Goal: Task Accomplishment & Management: Manage account settings

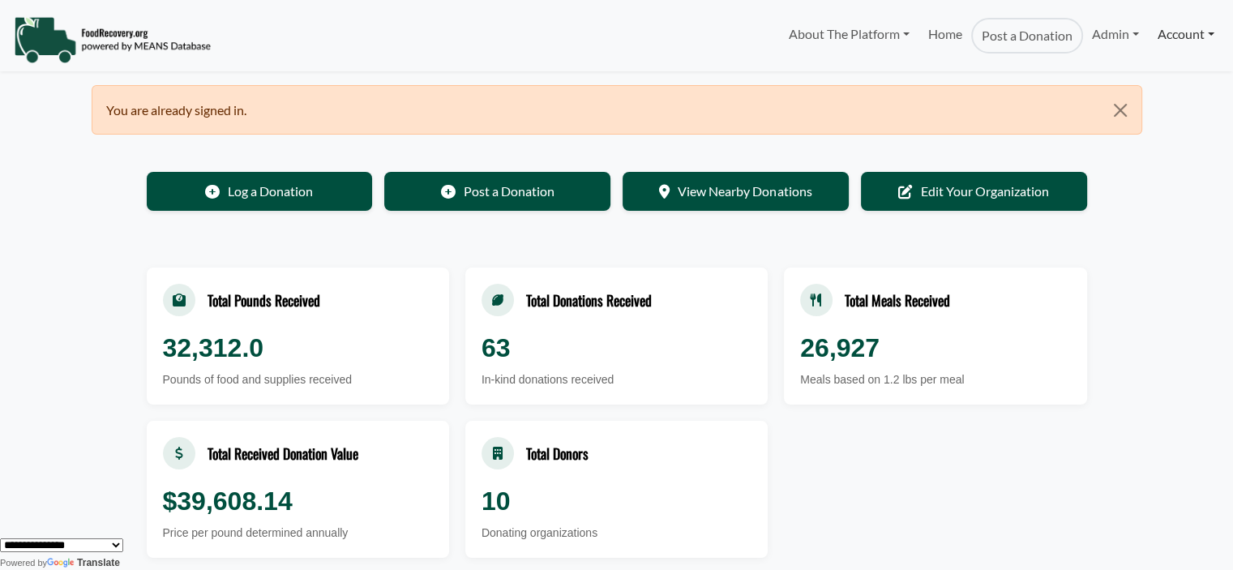
click at [1171, 38] on link "Account" at bounding box center [1185, 34] width 75 height 32
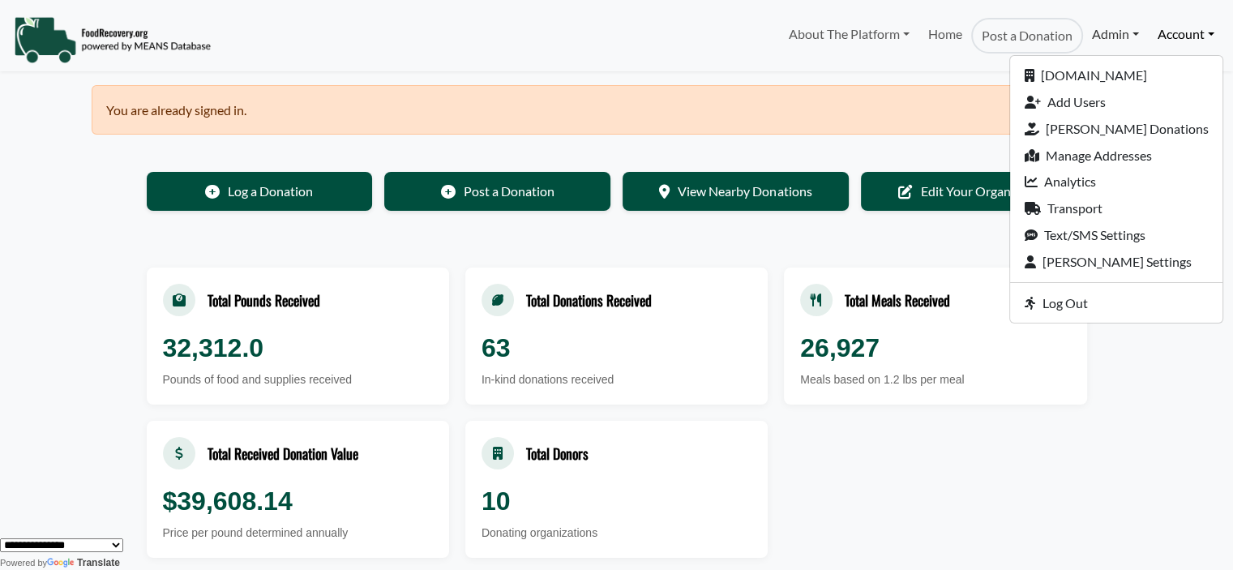
click at [1120, 36] on link "Admin" at bounding box center [1115, 34] width 65 height 32
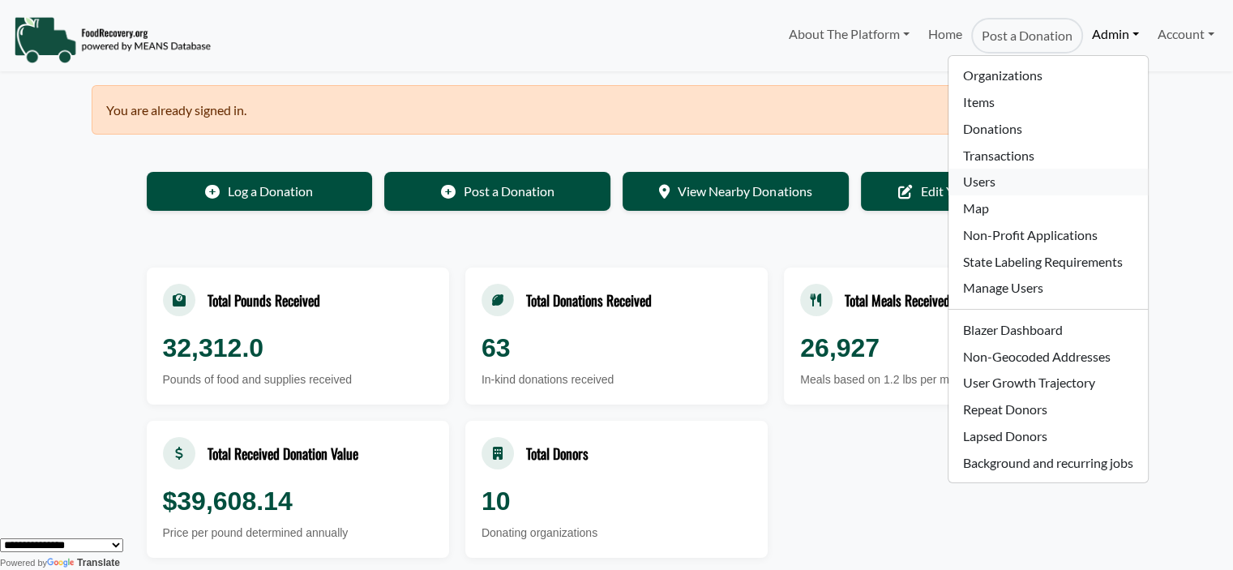
click at [989, 187] on link "Users" at bounding box center [1047, 182] width 199 height 27
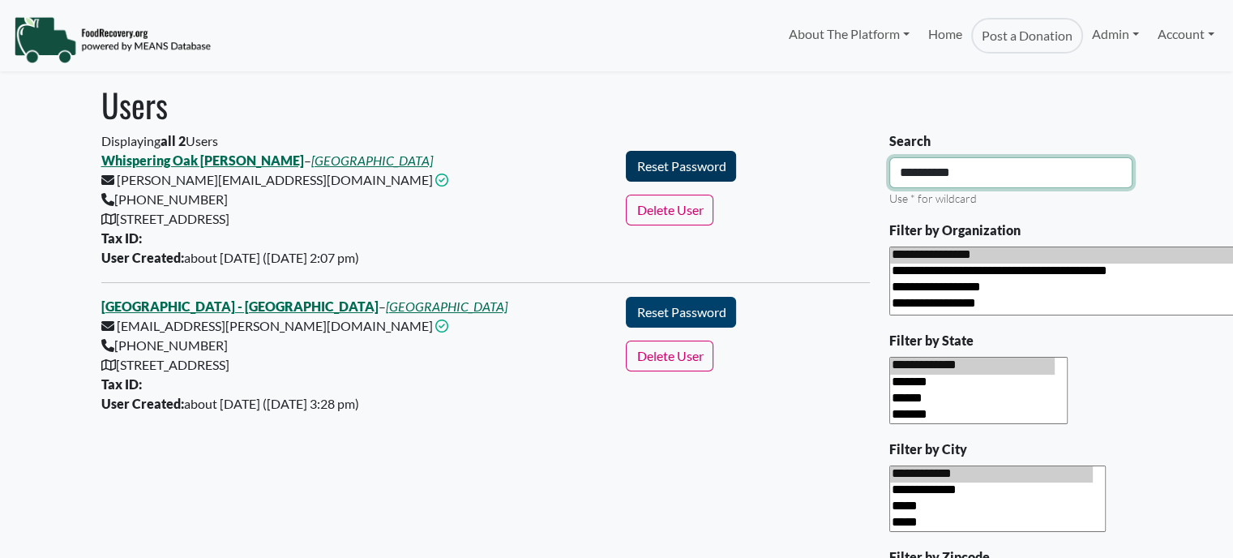
click at [691, 176] on div "Displaying all 2 Users Whispering Oak ES - Jessica – Orange County Public Schoo…" at bounding box center [617, 512] width 1050 height 763
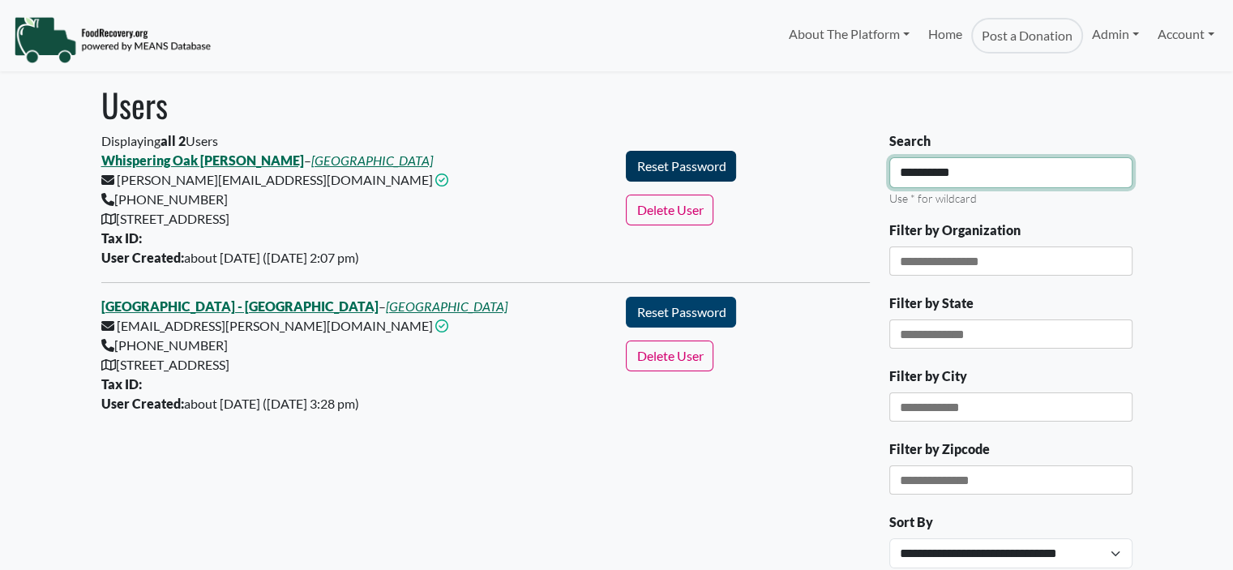
select select "Language Translate Widget"
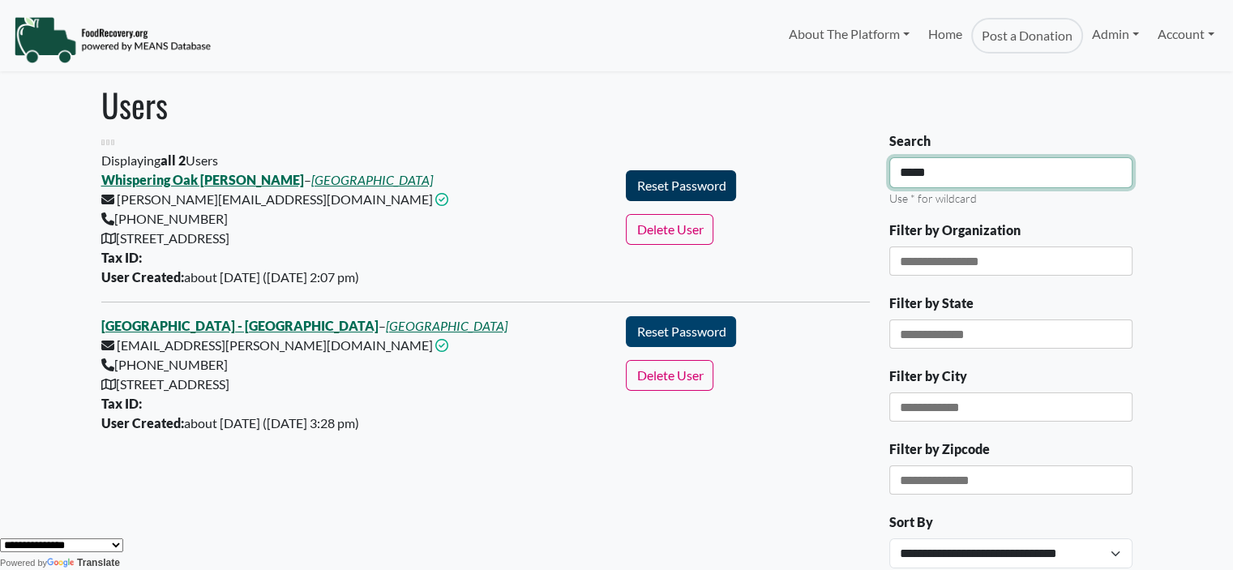
type input "*****"
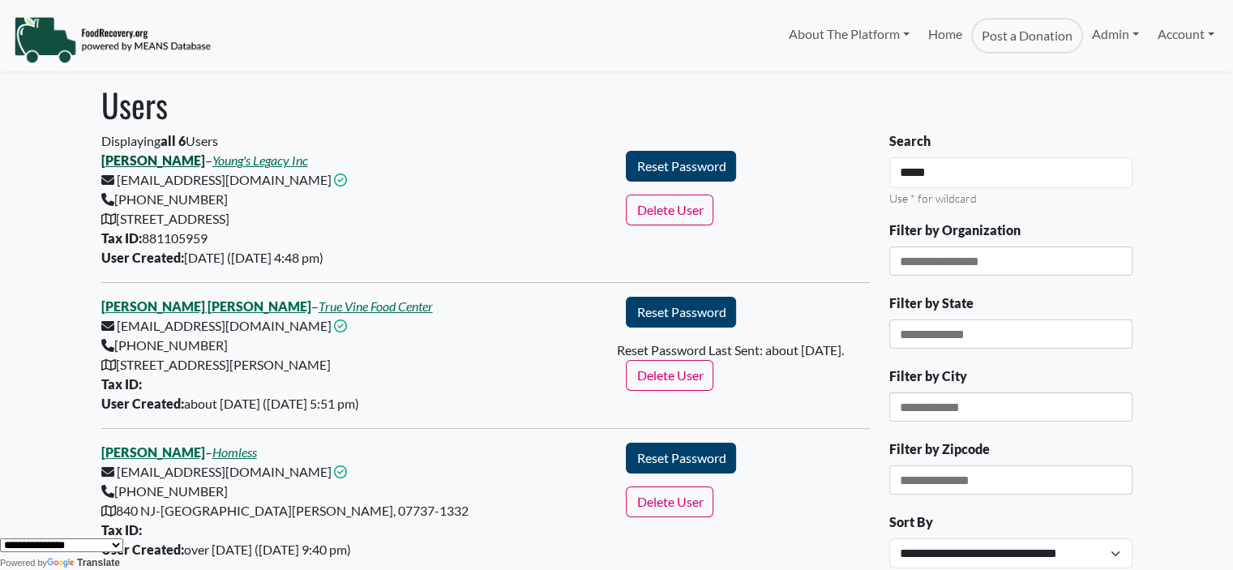
click at [141, 165] on link "[PERSON_NAME]" at bounding box center [153, 159] width 104 height 15
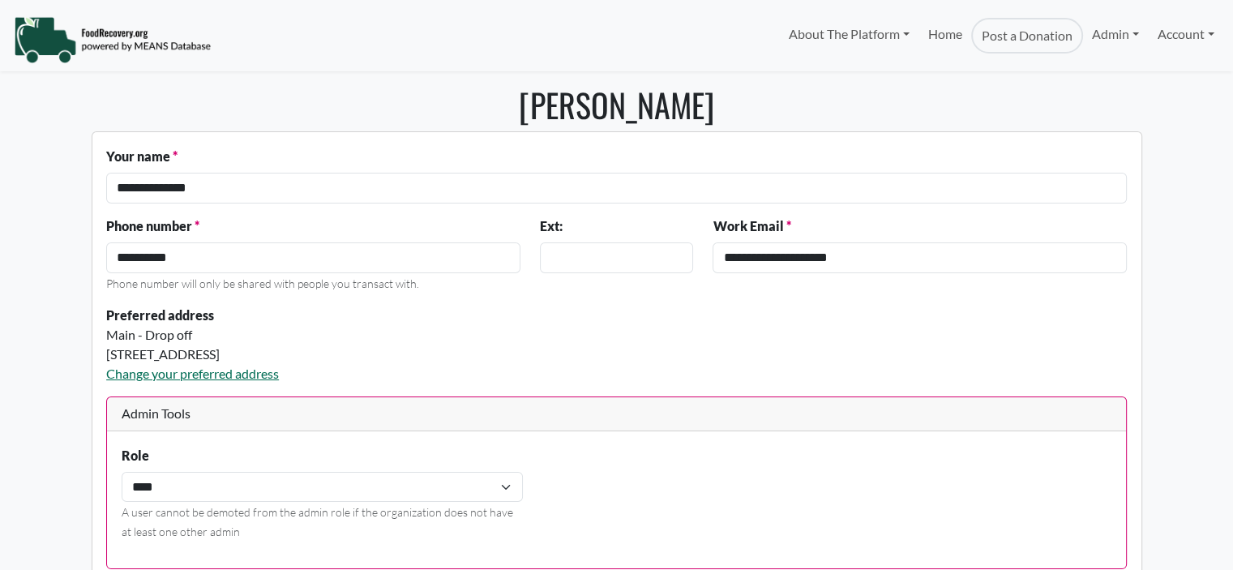
select select "Language Translate Widget"
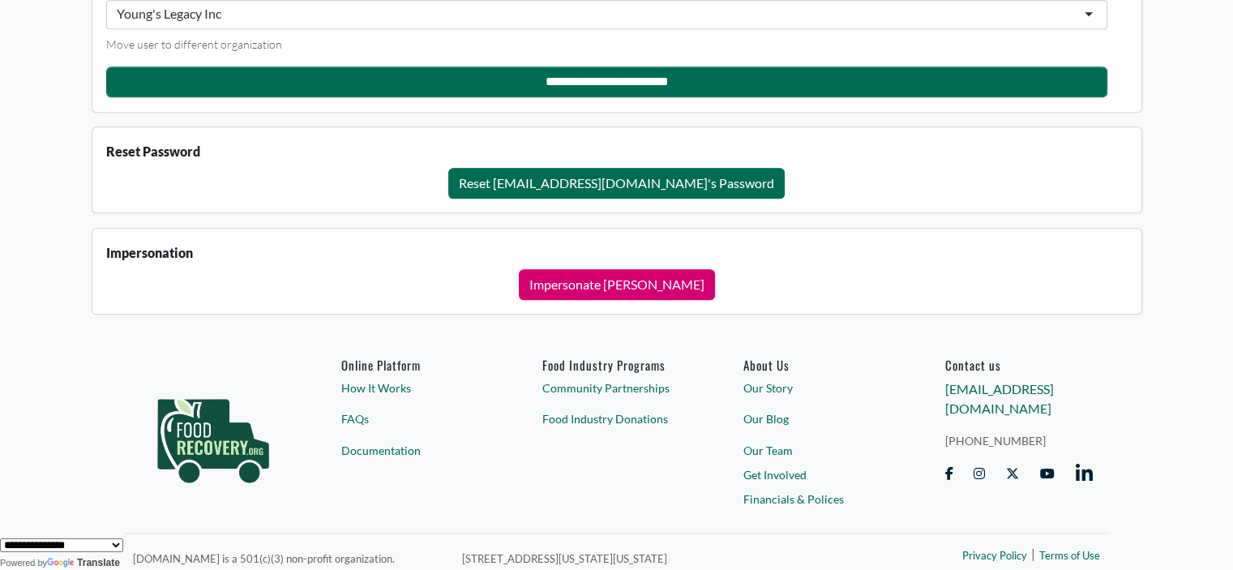
scroll to position [1495, 0]
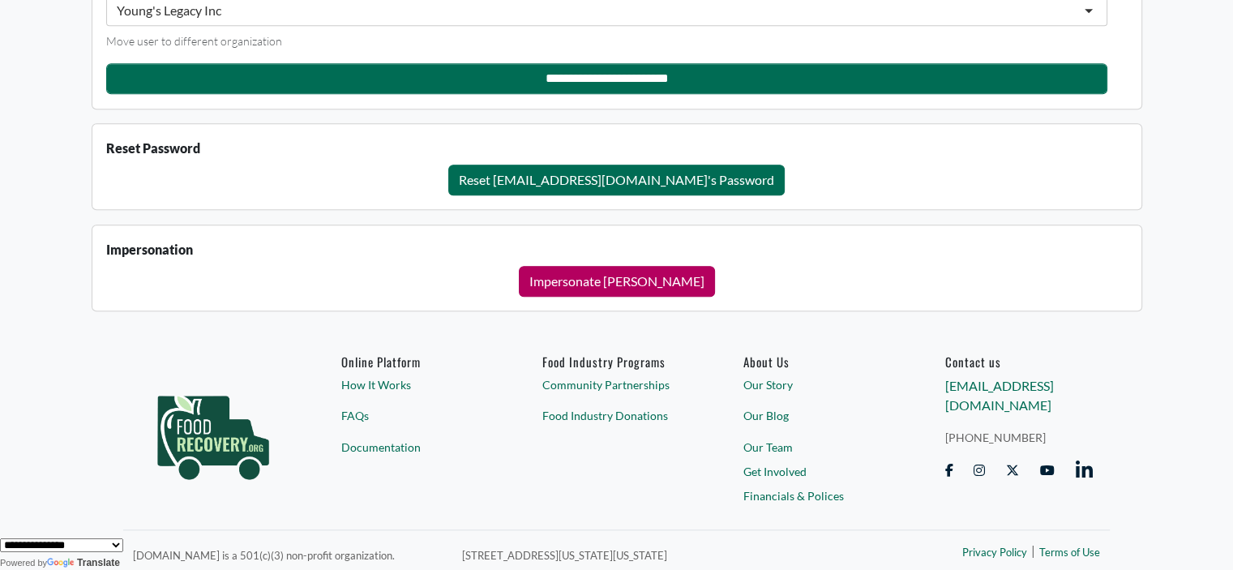
click at [648, 280] on button "Impersonate [PERSON_NAME]" at bounding box center [617, 281] width 196 height 31
